Goal: Information Seeking & Learning: Understand process/instructions

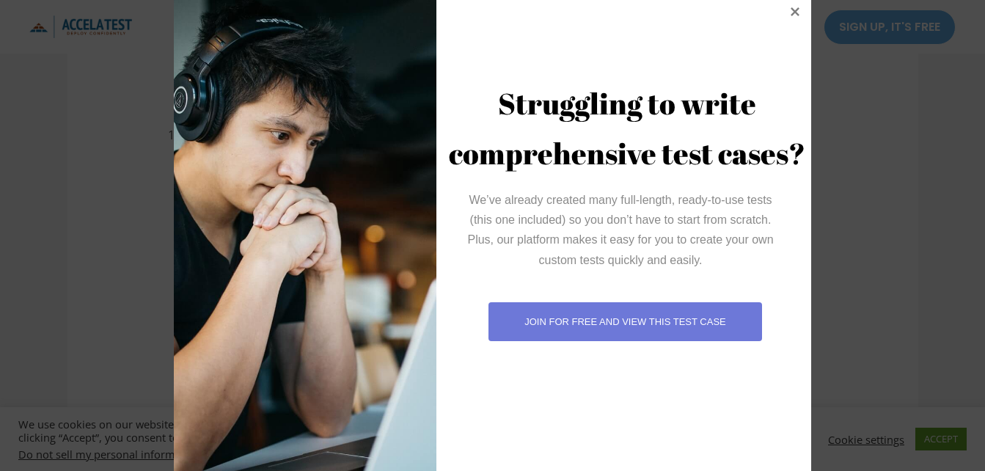
scroll to position [55, 0]
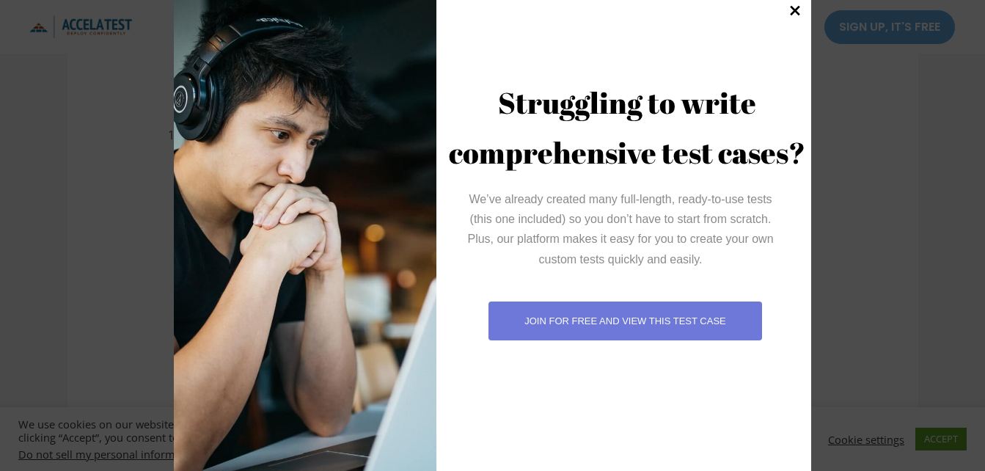
click at [791, 10] on icon at bounding box center [795, 11] width 10 height 10
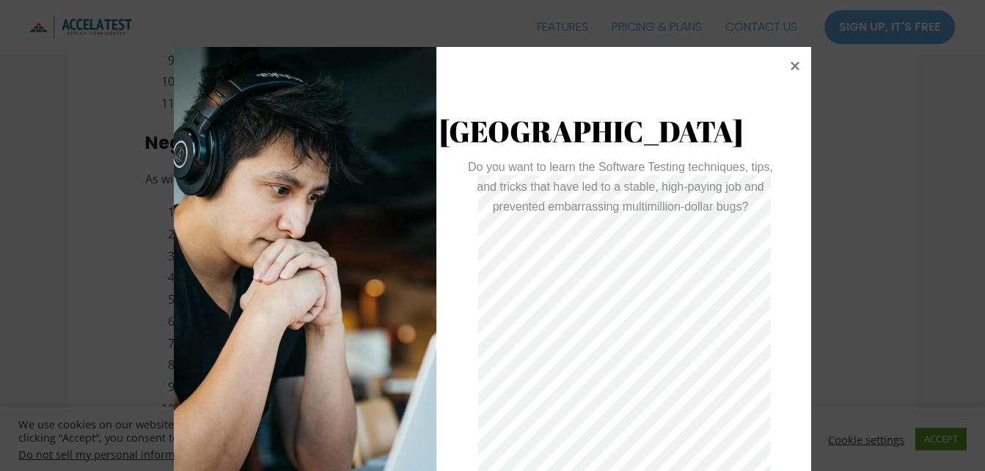
scroll to position [47, 0]
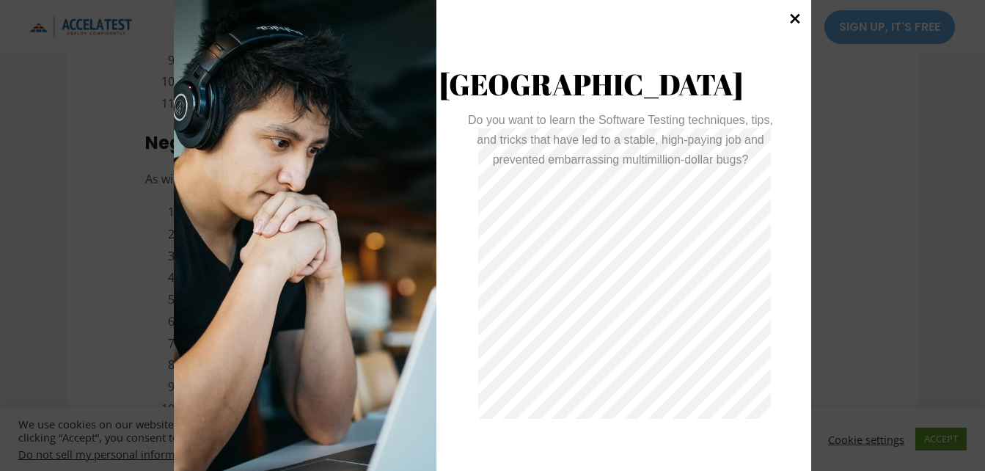
click at [790, 20] on icon at bounding box center [795, 19] width 10 height 10
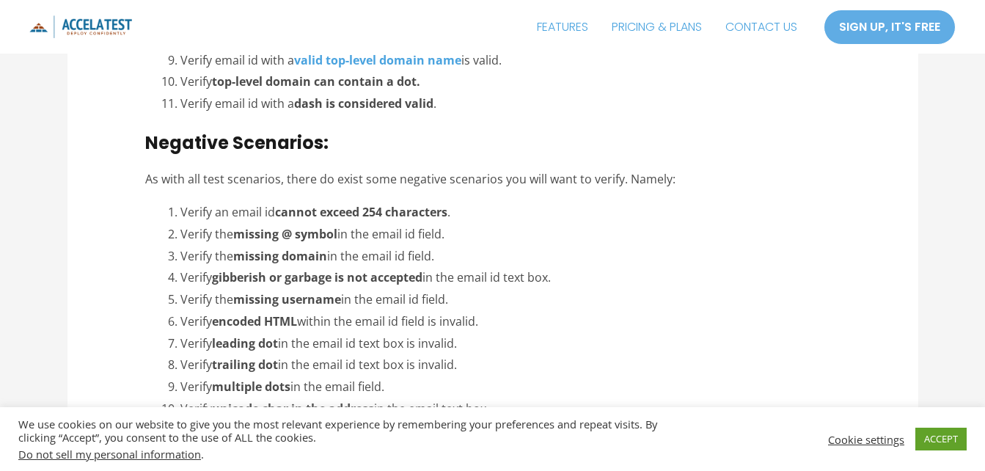
drag, startPoint x: 458, startPoint y: 235, endPoint x: 237, endPoint y: 237, distance: 221.5
click at [237, 237] on li "Verify the missing @ symbol in the email id field." at bounding box center [509, 235] width 659 height 22
copy li "missing @ symbol in the email id field."
click at [328, 309] on li "Verify the missing username in the email id field." at bounding box center [509, 300] width 659 height 22
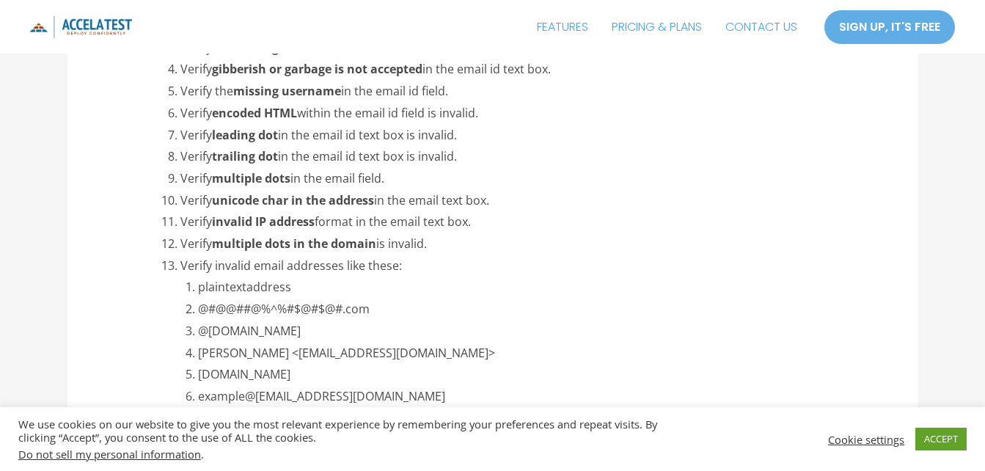
scroll to position [2642, 0]
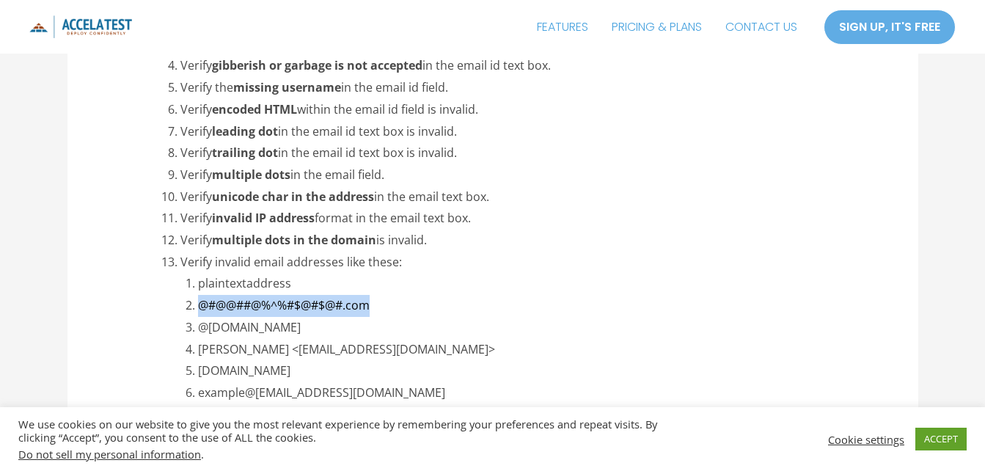
drag, startPoint x: 376, startPoint y: 307, endPoint x: 202, endPoint y: 307, distance: 174.5
click at [202, 307] on li "@#@@##@%^%#$@#$@#.com" at bounding box center [519, 306] width 642 height 22
copy li "@#@@##@%^%#$@#$@#.com"
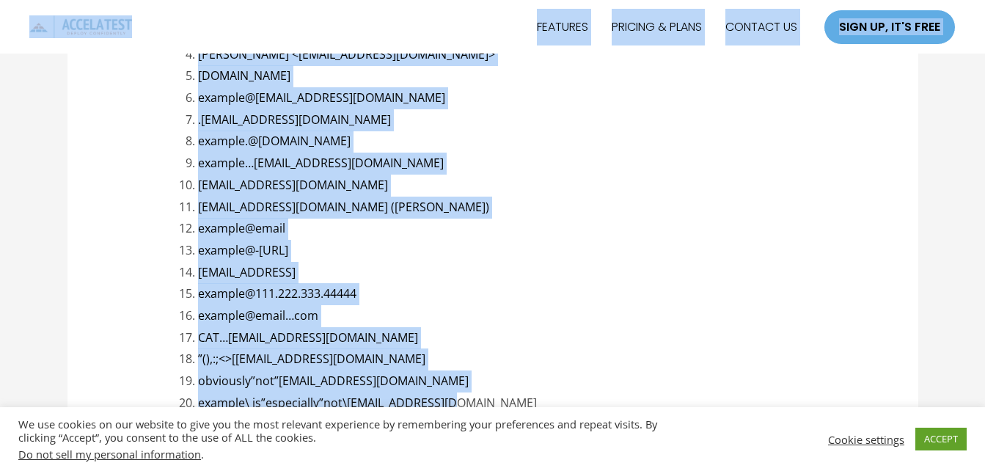
scroll to position [2924, 0]
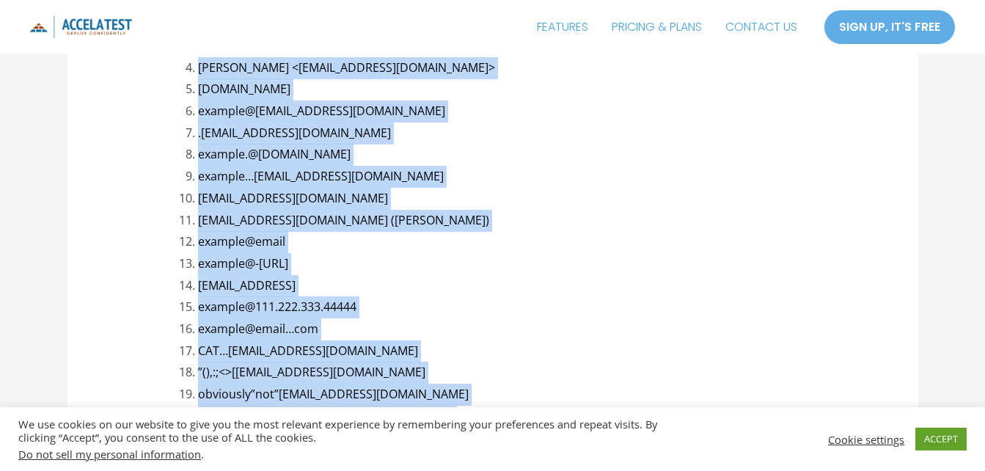
drag, startPoint x: 463, startPoint y: 353, endPoint x: 183, endPoint y: 73, distance: 397.2
click at [183, 73] on li "Verify invalid email addresses like these: plaintextaddress @#@@##@%^%#$@#$@#.c…" at bounding box center [509, 199] width 659 height 458
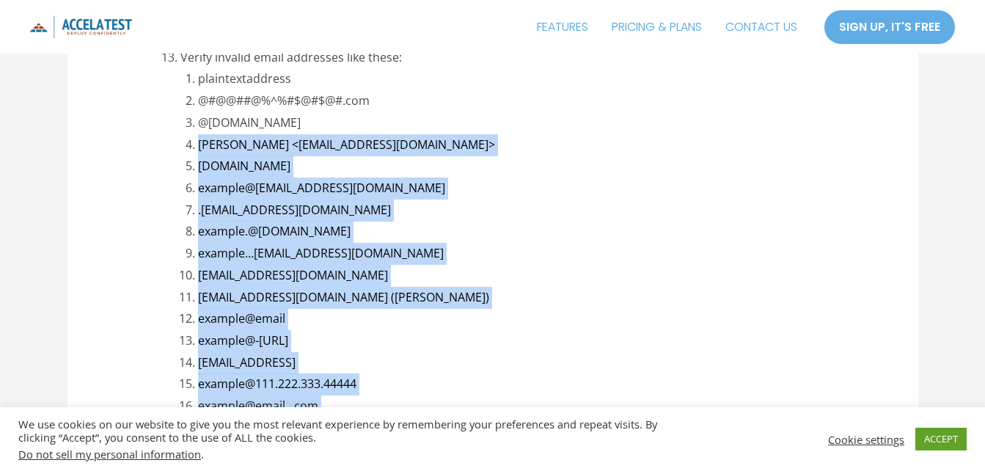
scroll to position [2827, 0]
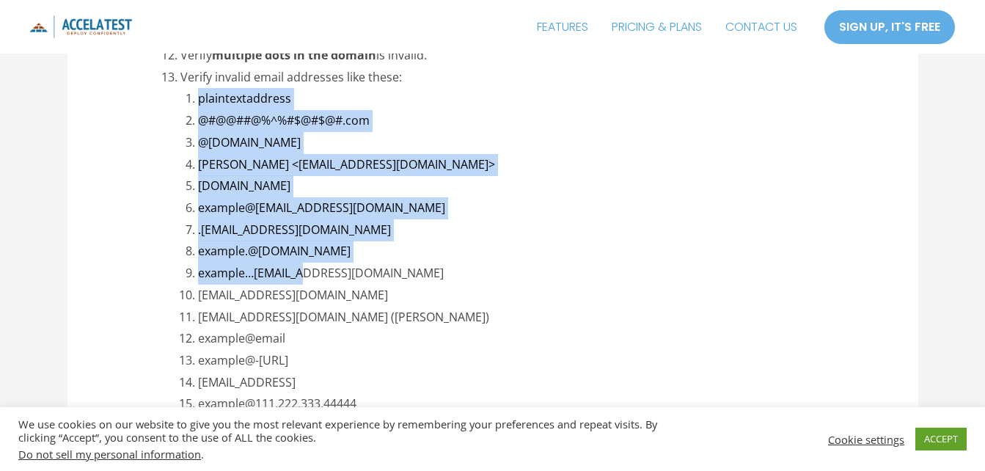
drag, startPoint x: 197, startPoint y: 96, endPoint x: 309, endPoint y: 279, distance: 214.5
click at [309, 279] on ol "plaintextaddress @#@@##@%^%#$@#$@#.com @[DOMAIN_NAME] [PERSON_NAME] <[EMAIL_ADD…" at bounding box center [519, 306] width 642 height 436
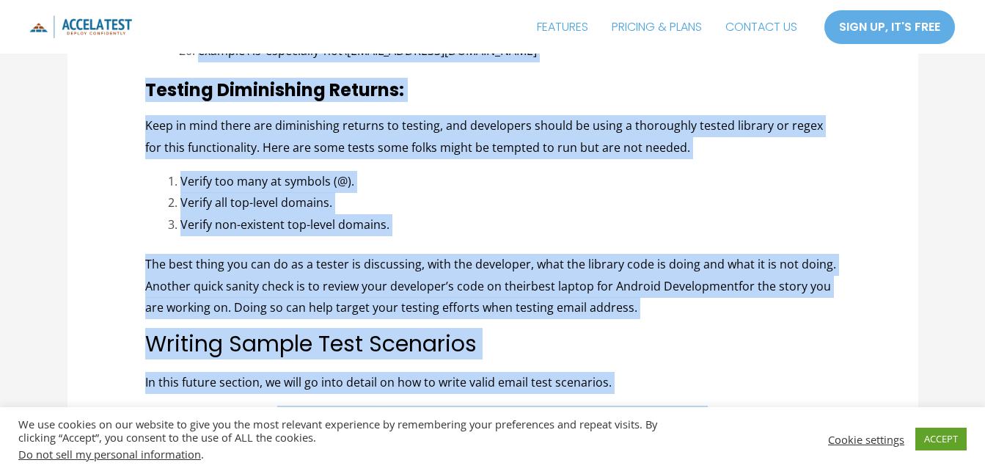
scroll to position [3434, 0]
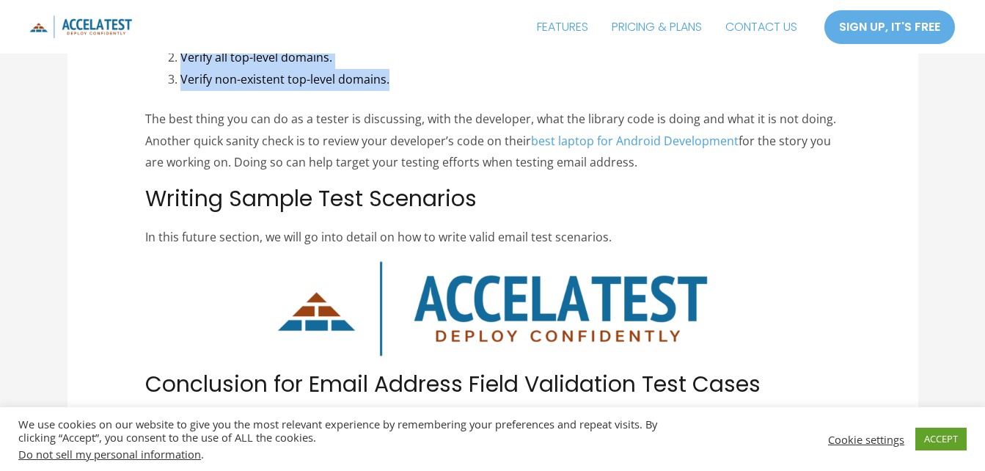
drag, startPoint x: 178, startPoint y: 73, endPoint x: 395, endPoint y: 82, distance: 216.5
copy div "Verify invalid email addresses like these: plaintextaddress @#@@##@%^%#$@#$@#.c…"
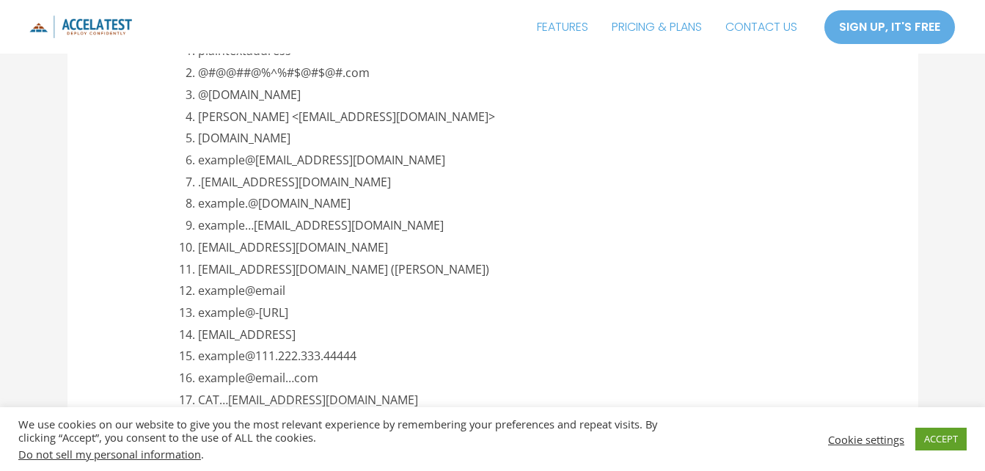
scroll to position [2874, 0]
